Goal: Transaction & Acquisition: Purchase product/service

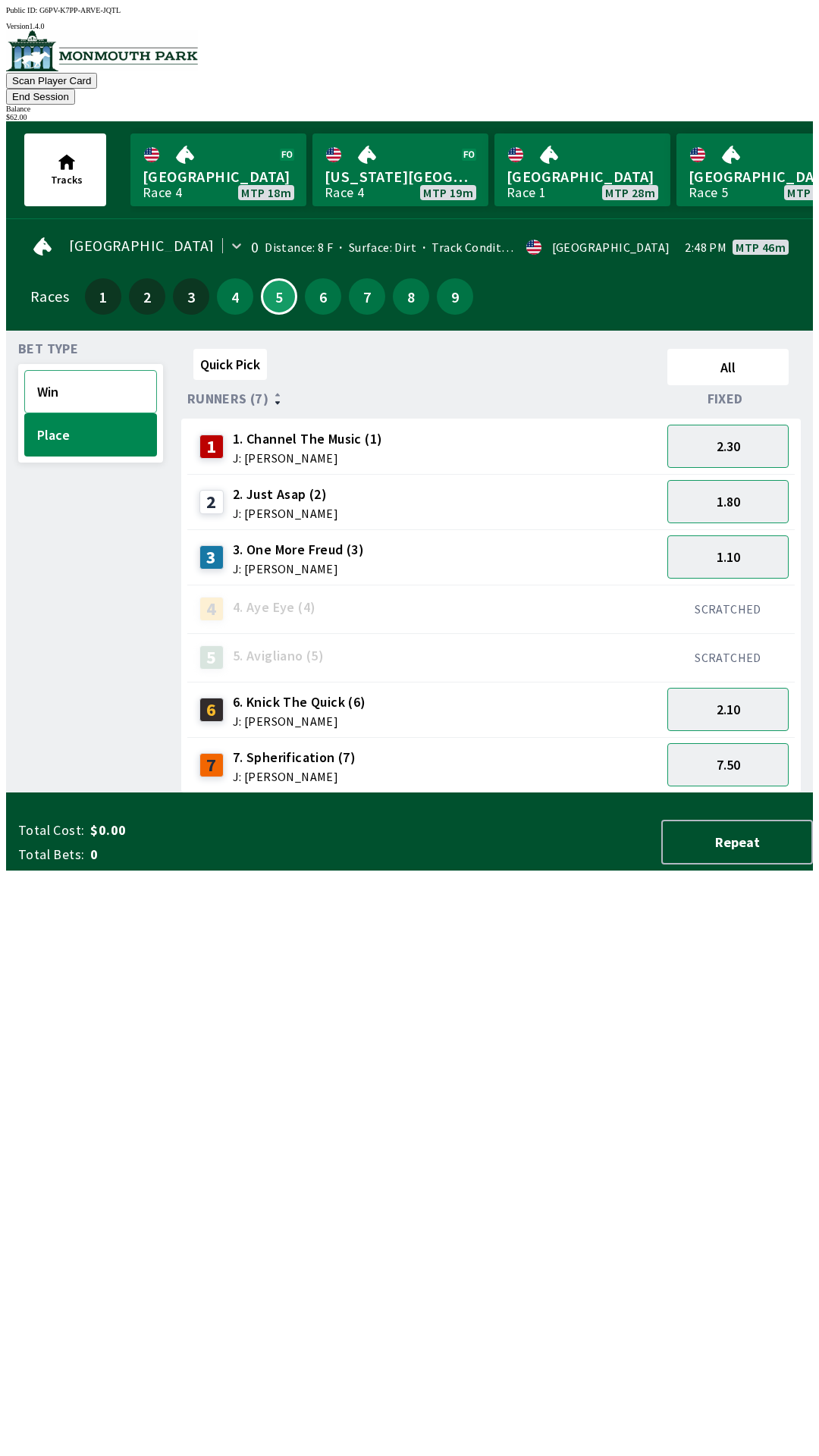
click at [103, 370] on button "Win" at bounding box center [90, 392] width 133 height 43
click at [747, 486] on button "4.00" at bounding box center [727, 502] width 121 height 43
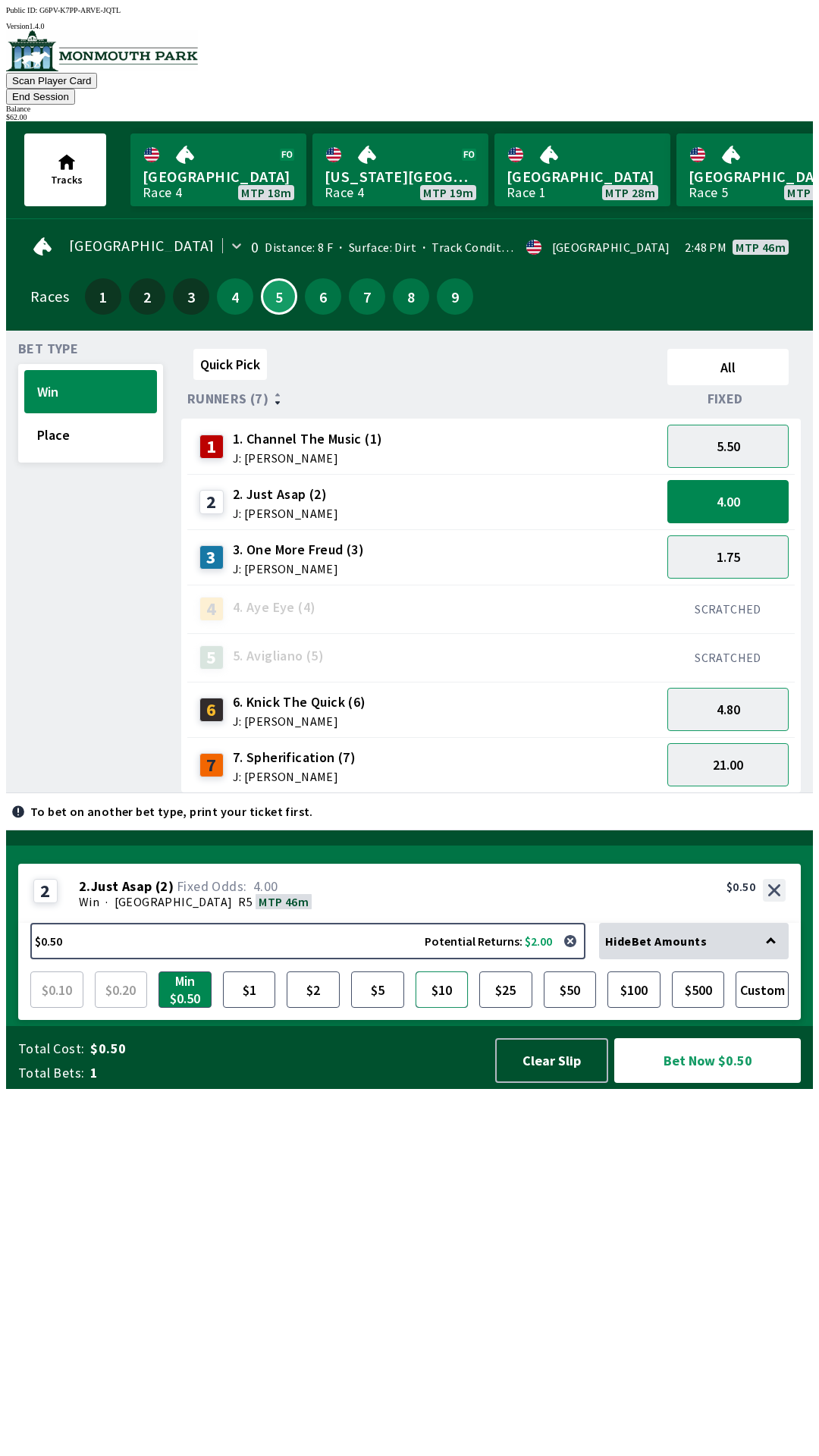
click at [442, 1008] on button "$10" at bounding box center [442, 990] width 53 height 37
click at [725, 1083] on button "Bet Now $10.00" at bounding box center [708, 1060] width 186 height 45
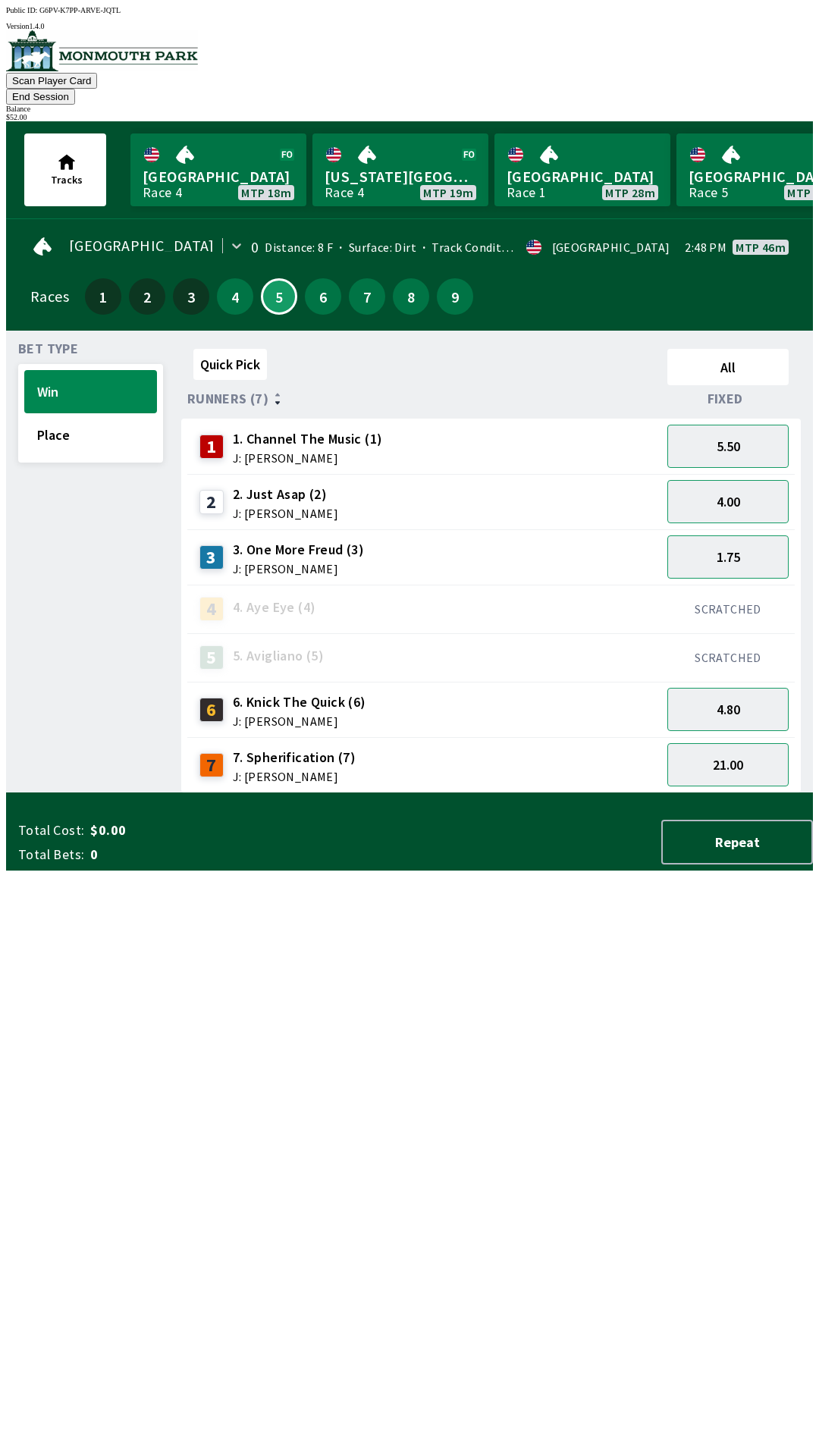
click at [456, 793] on div "Quick Pick All Runners (7) Fixed 1 1. Channel The Music (1) J: [PERSON_NAME] 5.…" at bounding box center [497, 568] width 631 height 451
click at [753, 482] on button "4.00" at bounding box center [727, 502] width 121 height 43
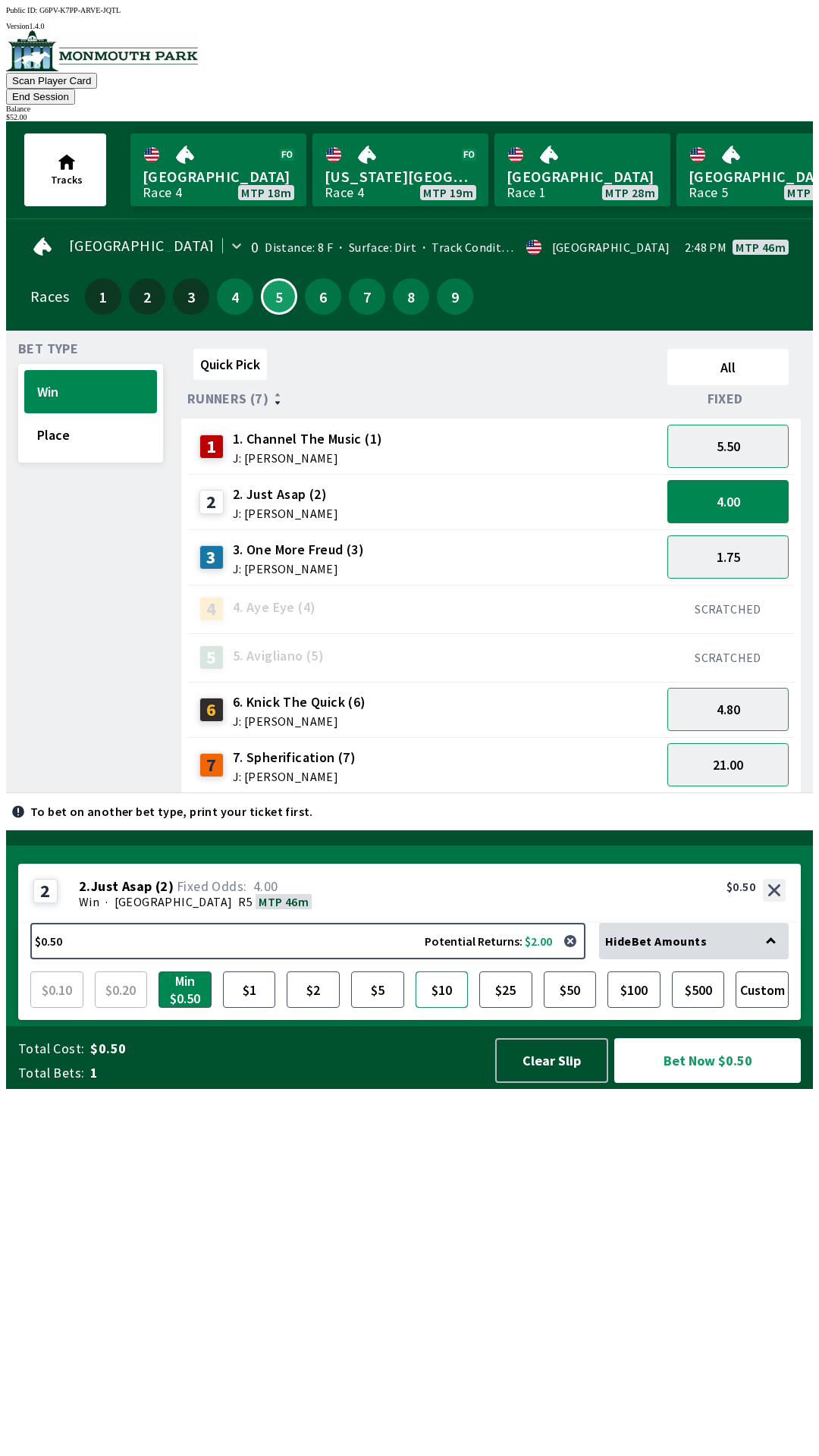
click at [439, 1008] on button "$10" at bounding box center [442, 990] width 53 height 37
click at [723, 1083] on button "Bet Now $10.00" at bounding box center [708, 1060] width 186 height 45
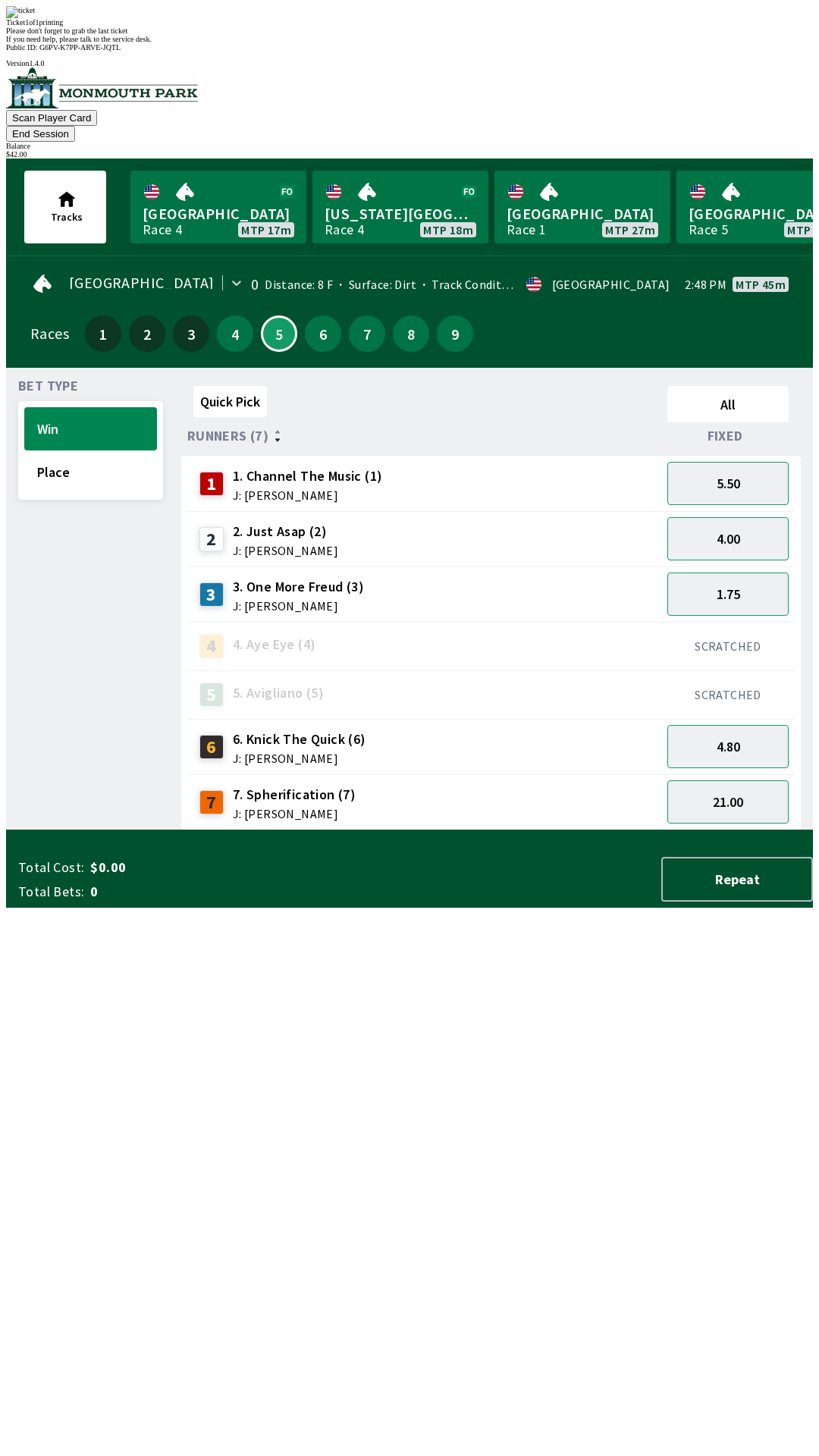
click at [439, 830] on div "Quick Pick All Runners (7) Fixed 1 1. Channel The Music (1) J: [PERSON_NAME] 5.…" at bounding box center [497, 605] width 631 height 451
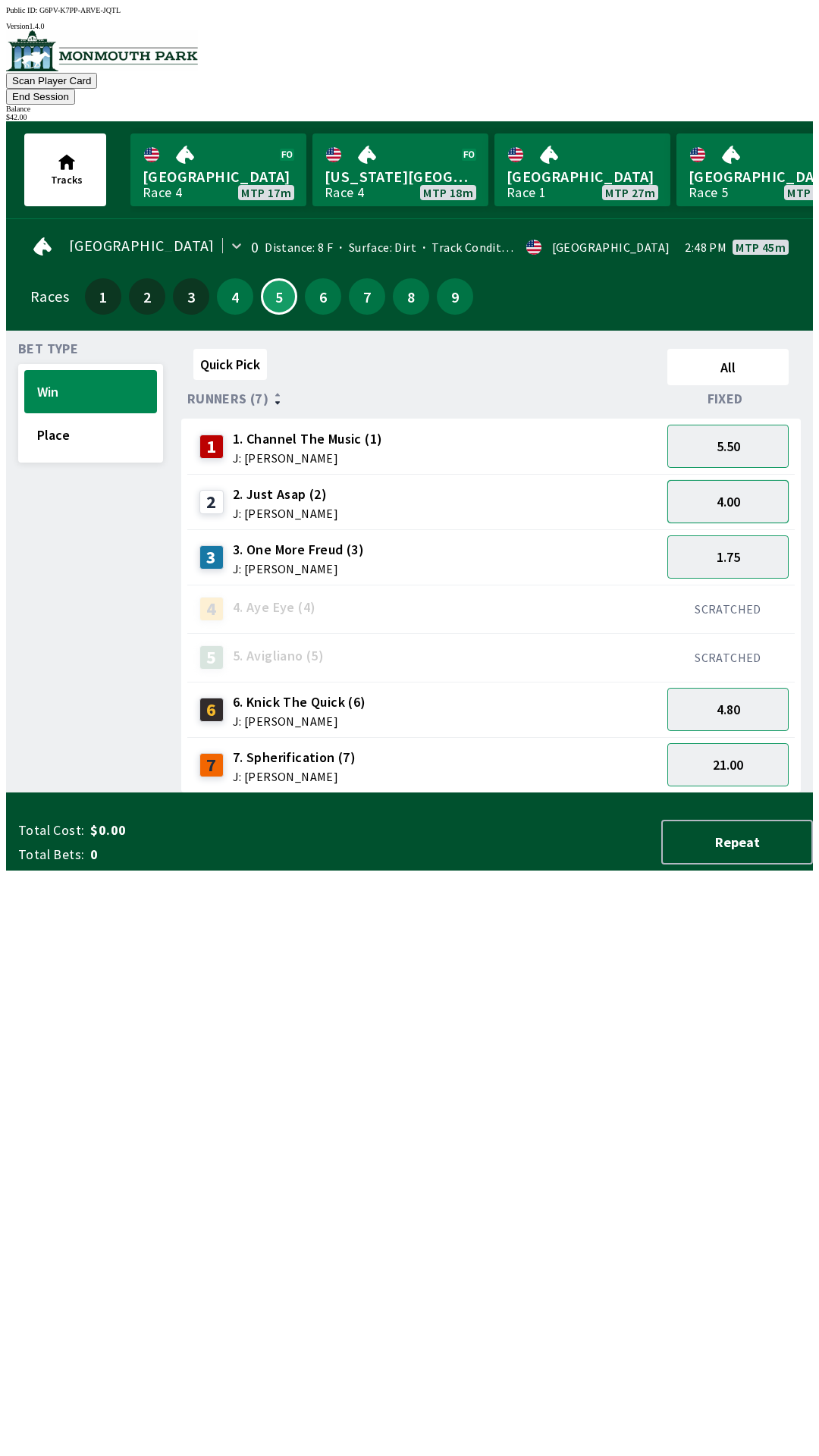
click at [747, 490] on button "4.00" at bounding box center [727, 502] width 121 height 43
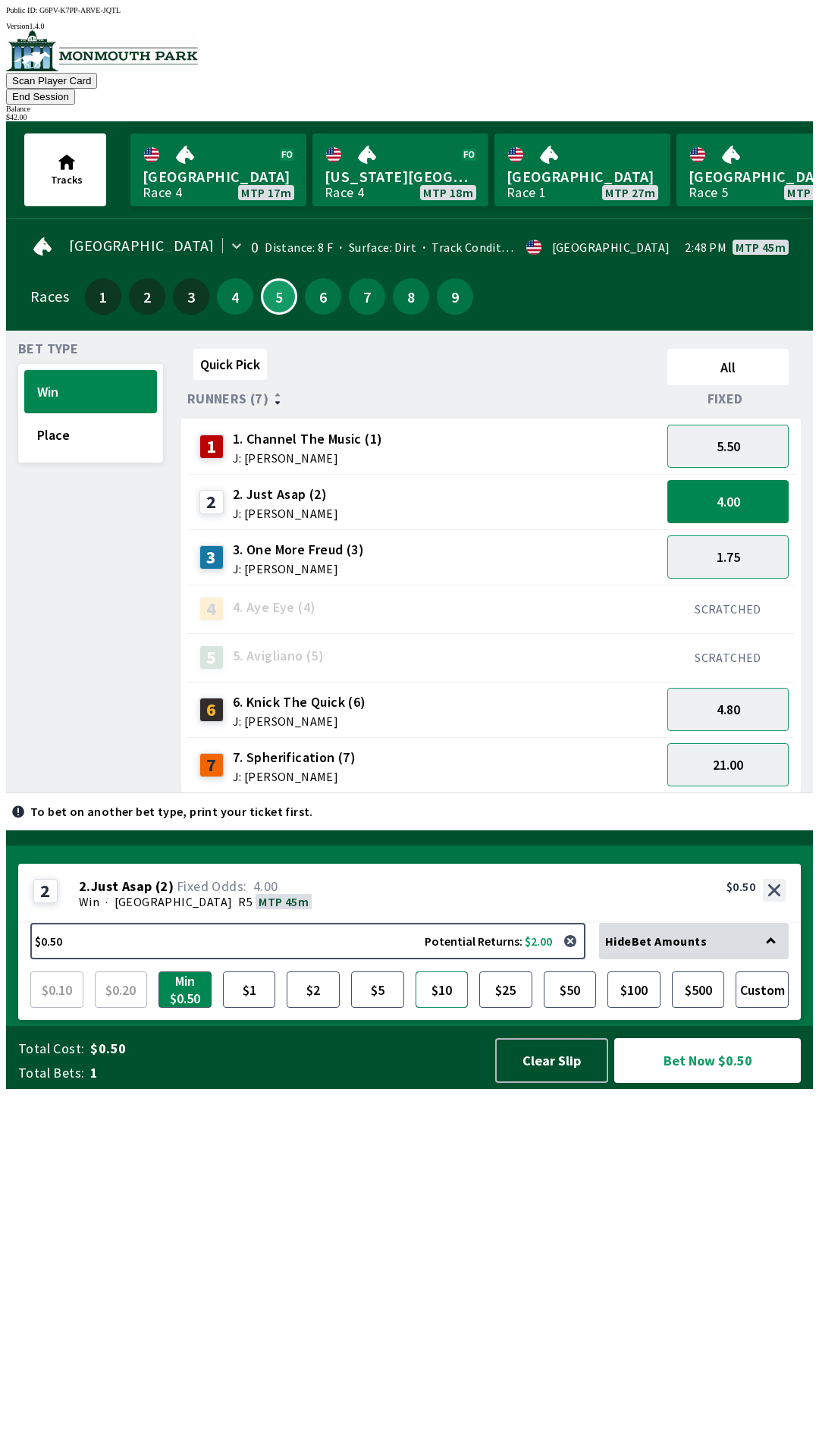
click at [437, 1008] on button "$10" at bounding box center [442, 990] width 53 height 37
click at [733, 1083] on button "Bet Now $10.00" at bounding box center [708, 1060] width 186 height 45
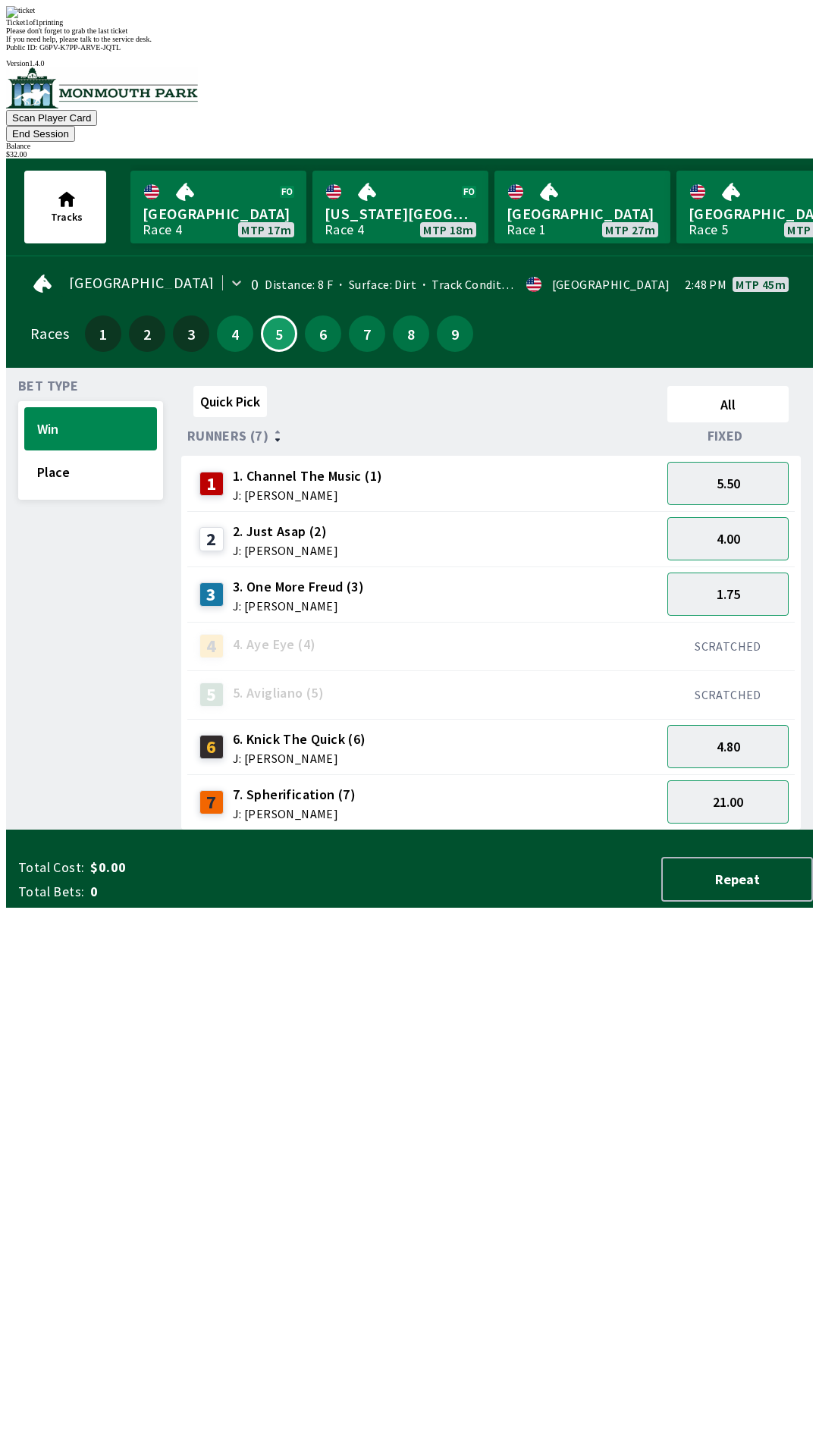
click at [418, 830] on div "Quick Pick All Runners (7) Fixed 1 1. Channel The Music (1) J: [PERSON_NAME] 5.…" at bounding box center [497, 605] width 631 height 451
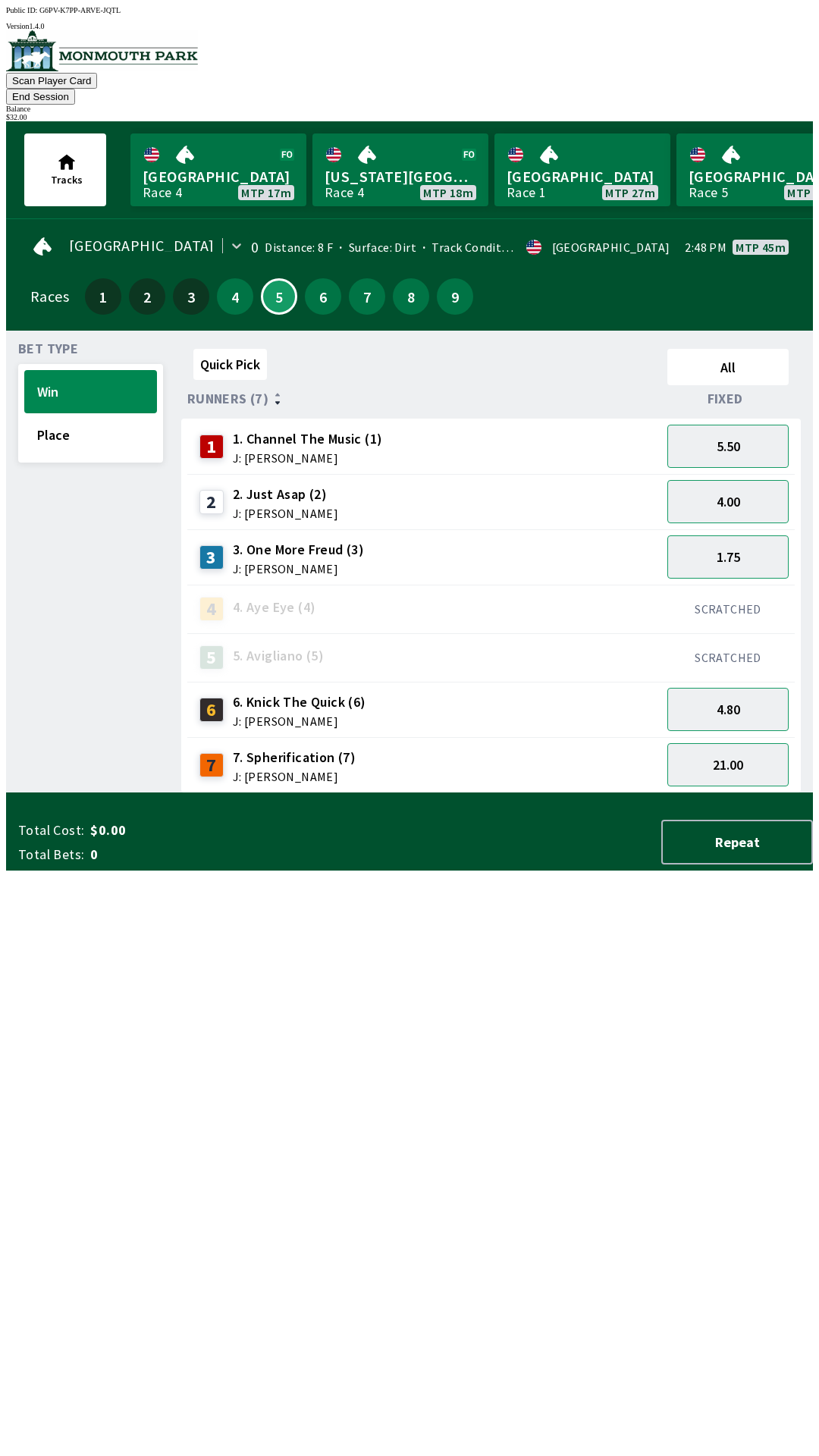
click at [75, 88] on button "End Session" at bounding box center [41, 96] width 69 height 16
